Goal: Task Accomplishment & Management: Use online tool/utility

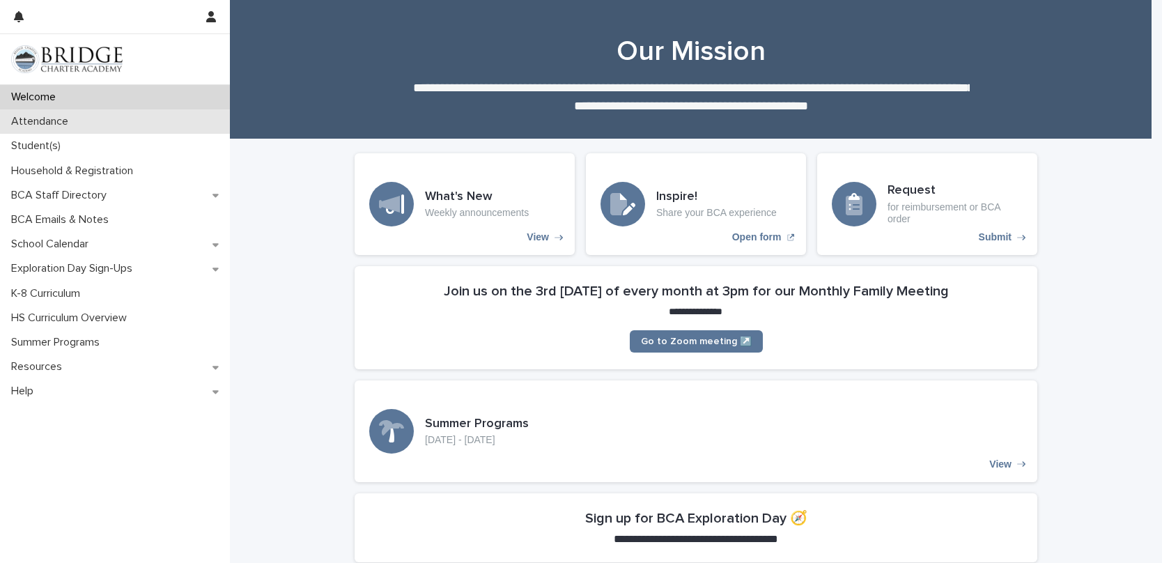
click at [56, 125] on p "Attendance" at bounding box center [43, 121] width 74 height 13
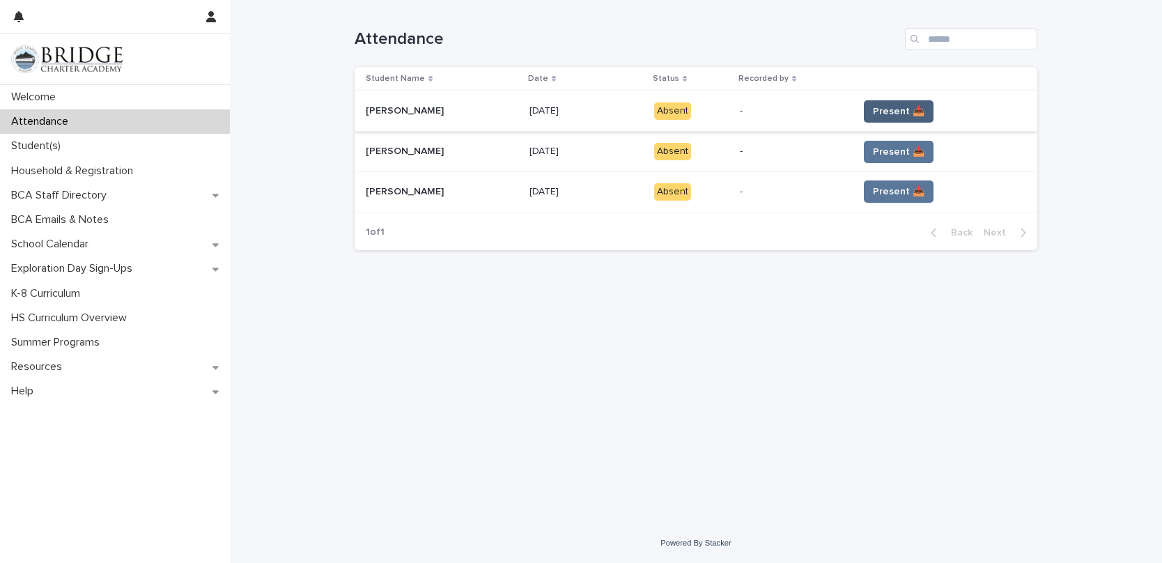
click at [885, 114] on span "Present 📥" at bounding box center [899, 111] width 52 height 14
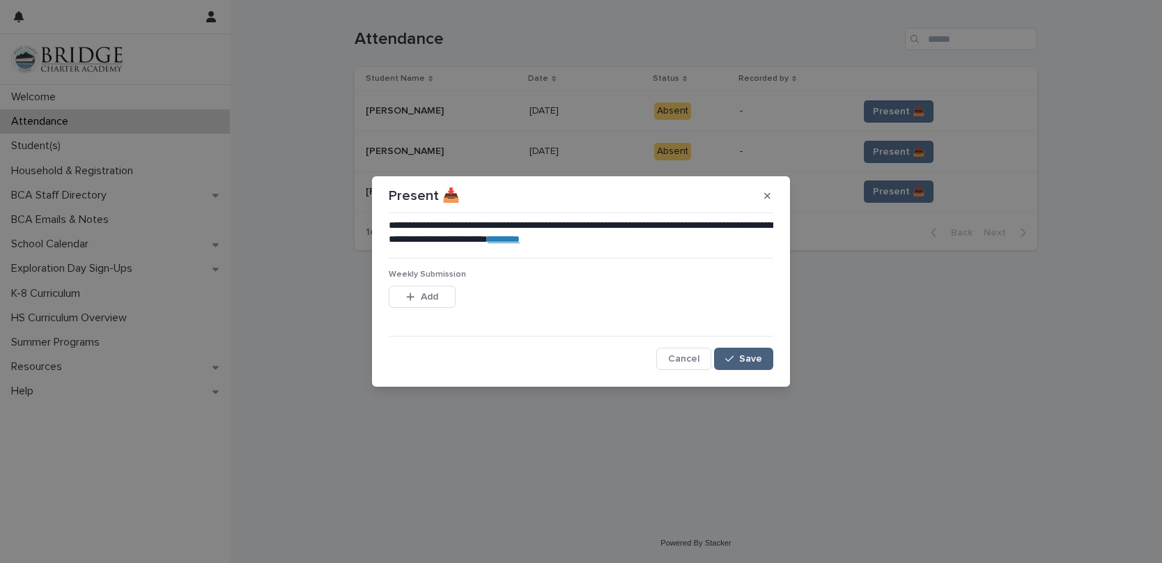
click at [756, 359] on span "Save" at bounding box center [750, 359] width 23 height 10
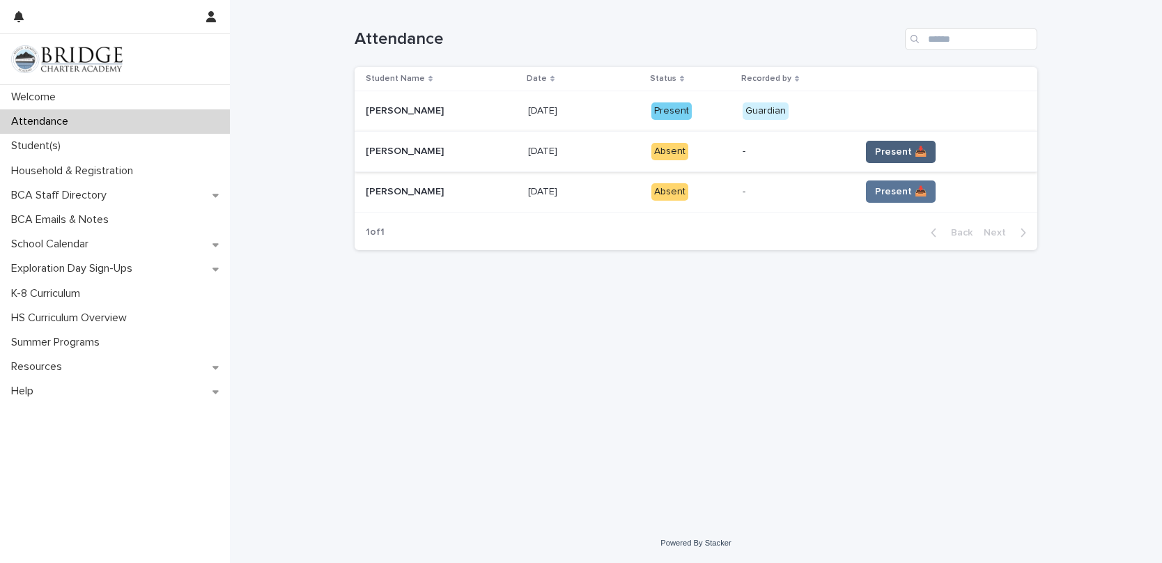
click at [917, 148] on span "Present 📥" at bounding box center [901, 152] width 52 height 14
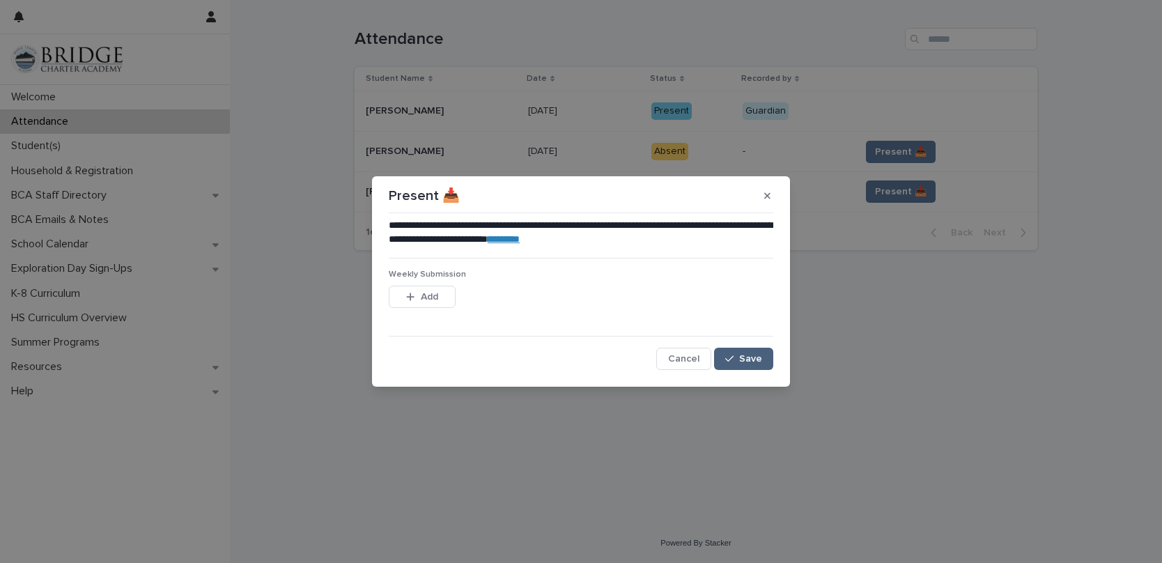
click at [754, 364] on button "Save" at bounding box center [743, 359] width 59 height 22
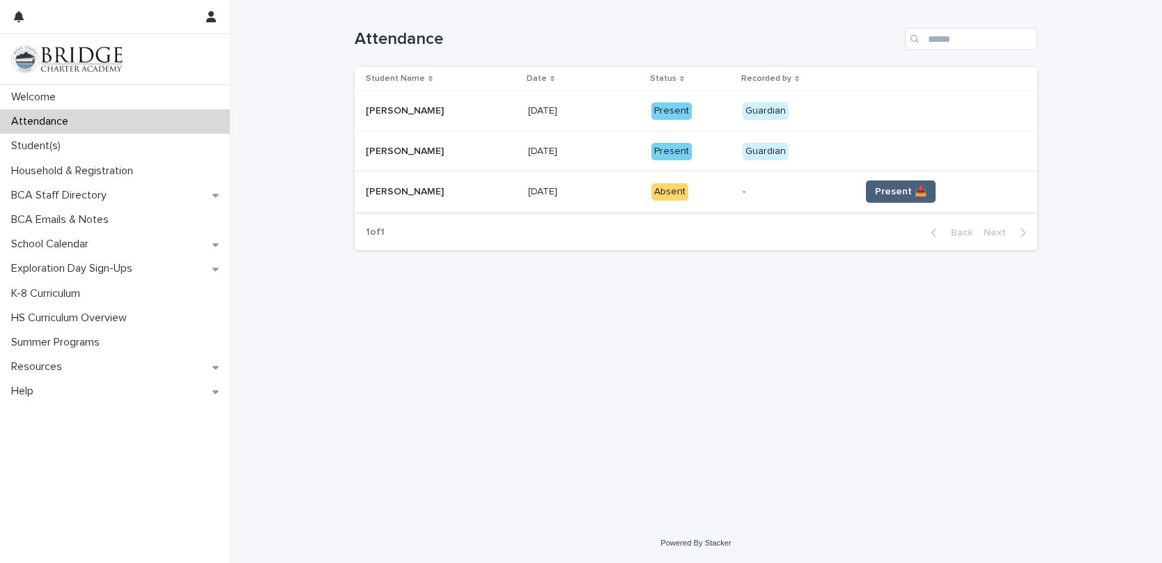
click at [901, 194] on span "Present 📥" at bounding box center [901, 192] width 52 height 14
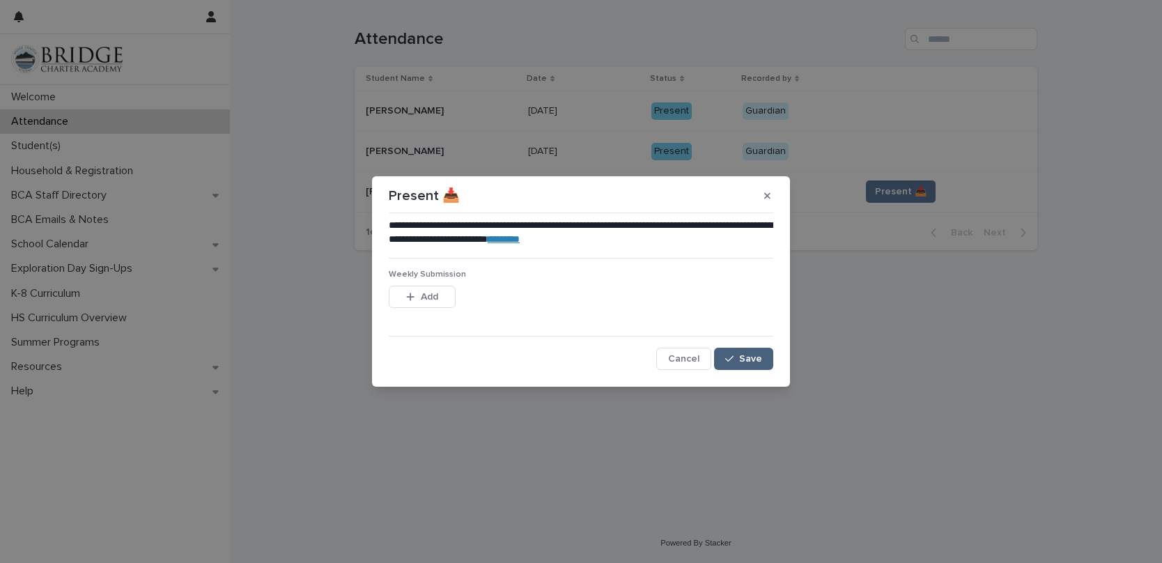
click at [736, 354] on div "button" at bounding box center [732, 359] width 14 height 10
